Goal: Task Accomplishment & Management: Complete application form

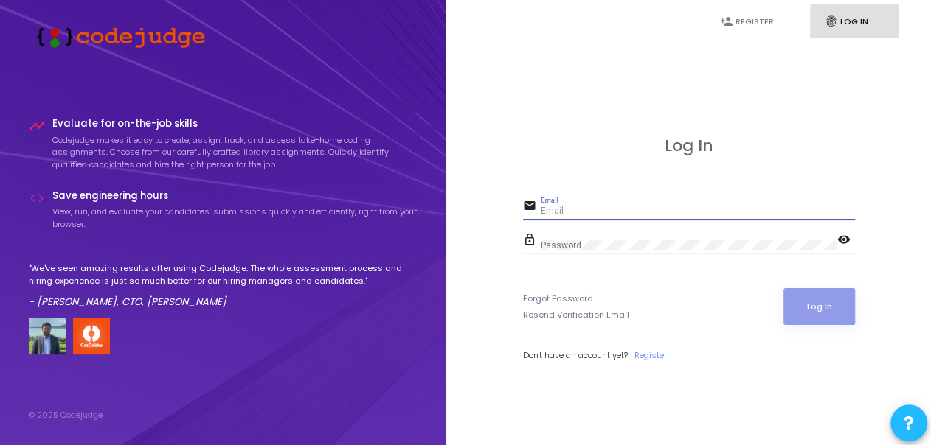
click at [622, 209] on input "Email" at bounding box center [698, 211] width 314 height 10
click at [627, 206] on input "Email" at bounding box center [698, 211] width 314 height 10
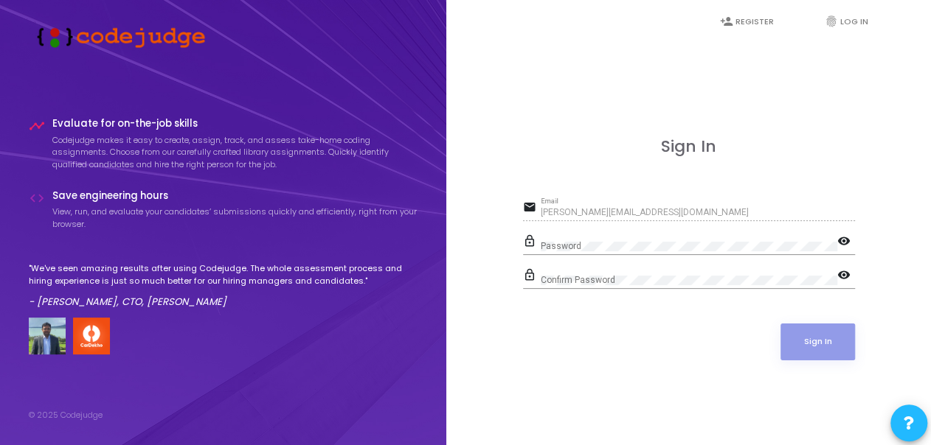
click at [673, 236] on div "Password" at bounding box center [689, 243] width 296 height 23
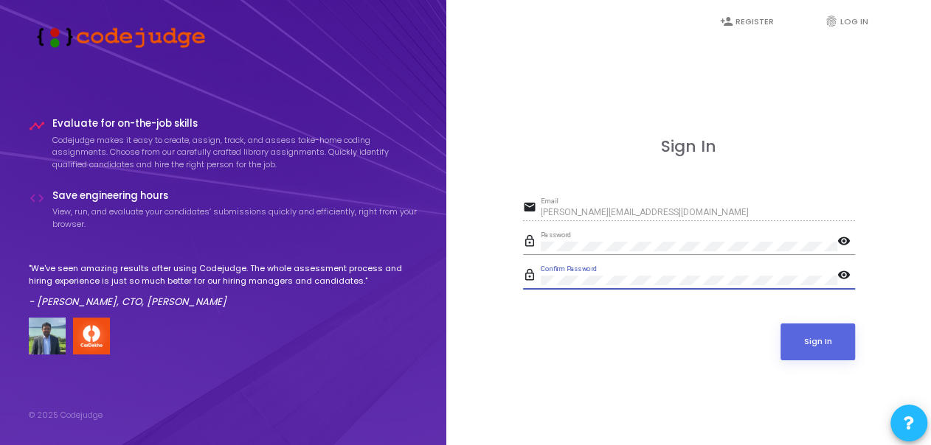
click at [780, 324] on button "Sign In" at bounding box center [817, 342] width 74 height 37
